Goal: Task Accomplishment & Management: Use online tool/utility

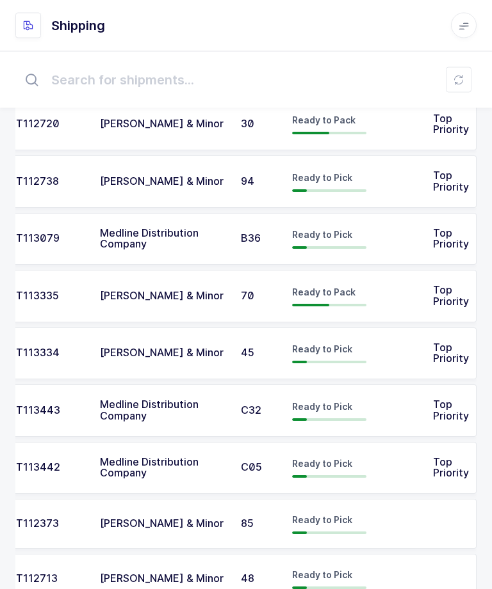
scroll to position [115, 0]
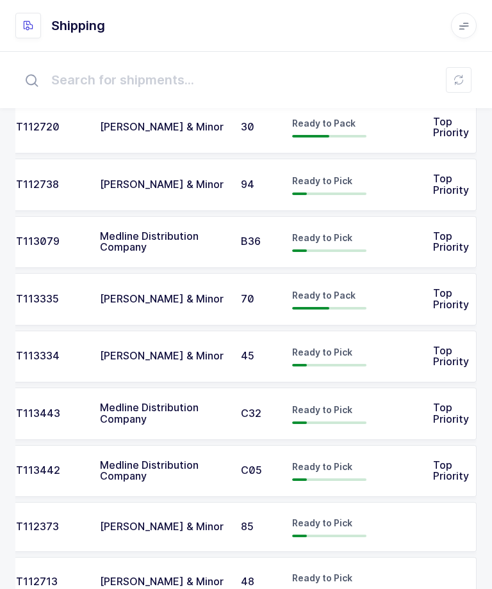
click at [411, 297] on td at bounding box center [399, 299] width 51 height 52
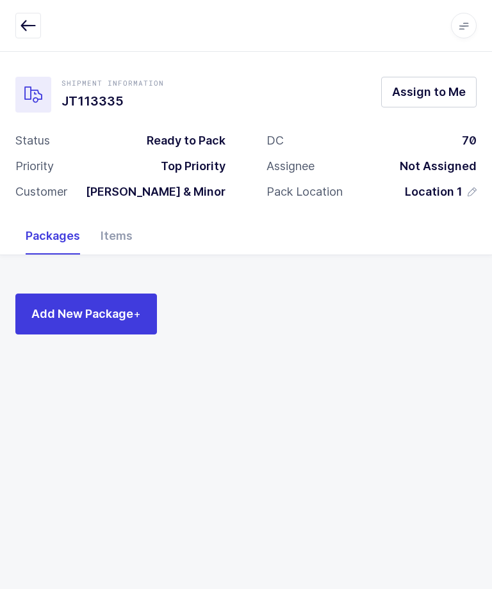
click at [115, 244] on div "Items" at bounding box center [116, 236] width 52 height 37
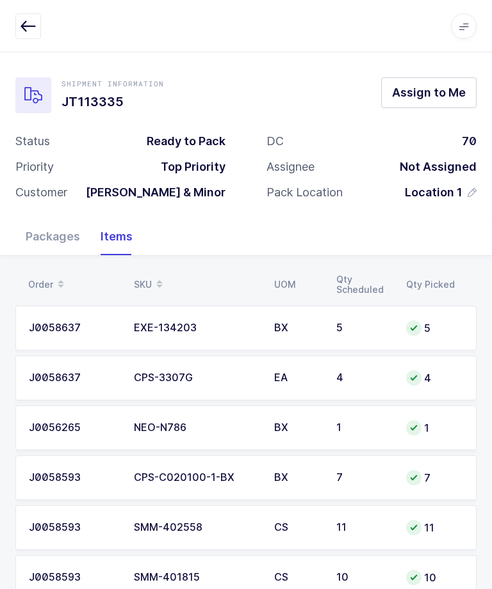
click at [436, 84] on span "Assign to Me" at bounding box center [429, 92] width 74 height 16
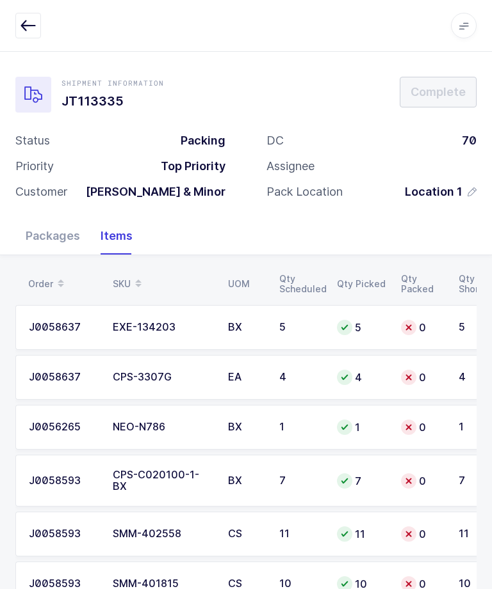
click at [37, 241] on div "Packages" at bounding box center [52, 236] width 75 height 37
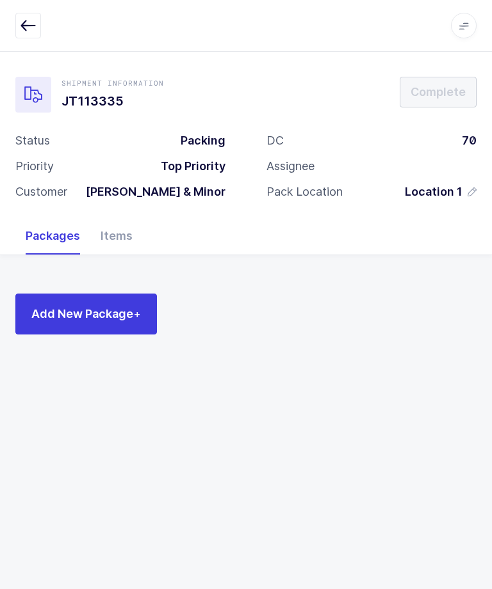
click at [70, 308] on span "Add New Package +" at bounding box center [85, 314] width 109 height 16
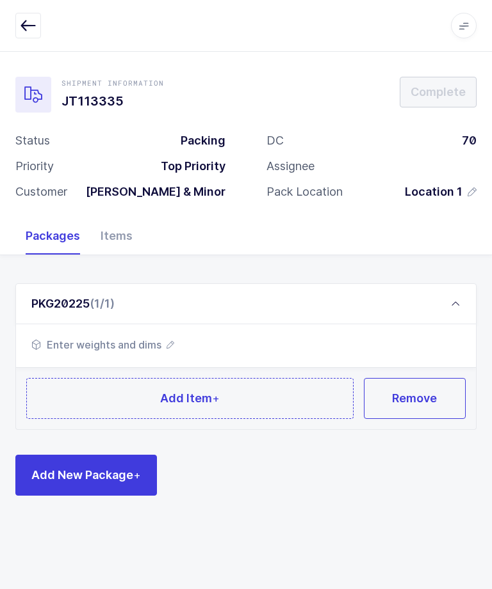
click at [131, 339] on span "Enter weights and dims" at bounding box center [102, 344] width 143 height 15
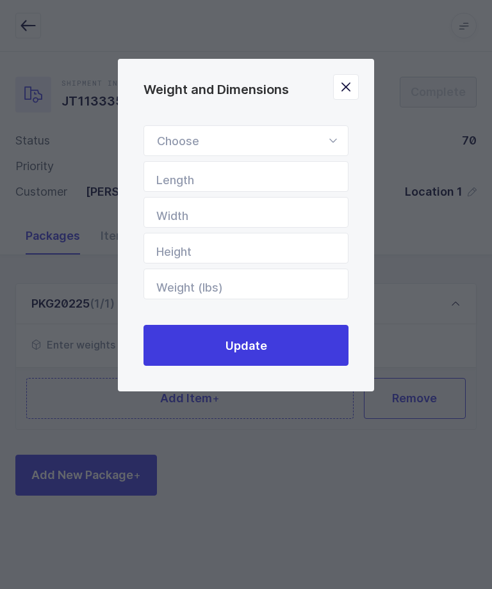
click at [311, 143] on div "Weight and Dimensions" at bounding box center [245, 140] width 205 height 31
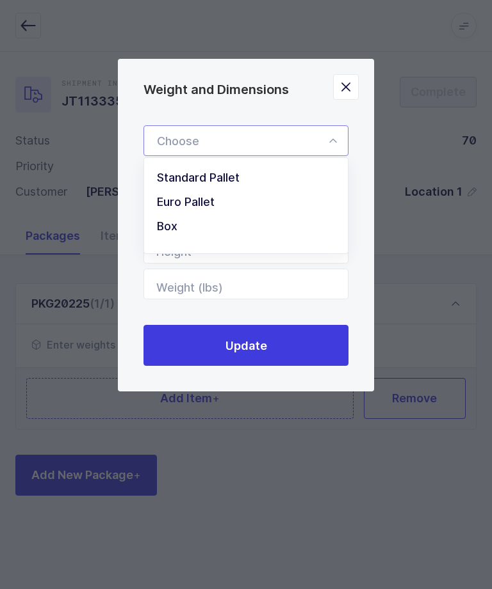
click at [266, 186] on li "Standard Pallet" at bounding box center [245, 178] width 193 height 24
type input "Standard Pallet"
type input "48"
type input "40"
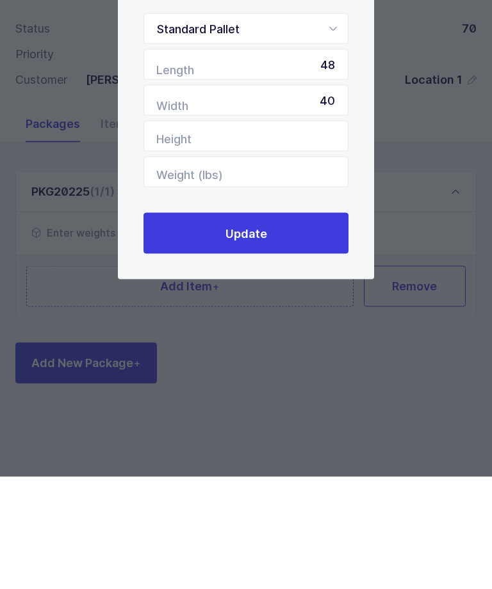
click at [285, 325] on button "Update" at bounding box center [245, 345] width 205 height 41
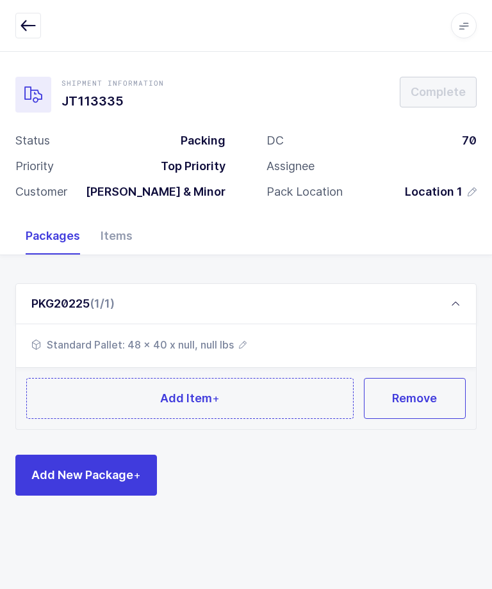
click at [105, 251] on div "Items" at bounding box center [116, 236] width 52 height 37
